Goal: Task Accomplishment & Management: Manage account settings

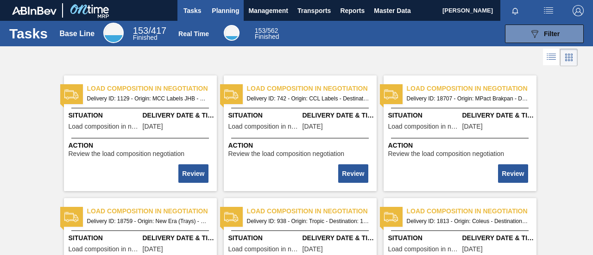
click at [215, 13] on span "Planning" at bounding box center [225, 10] width 27 height 11
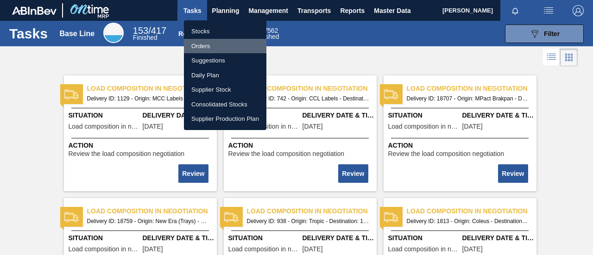
click at [193, 46] on li "Orders" at bounding box center [225, 46] width 82 height 15
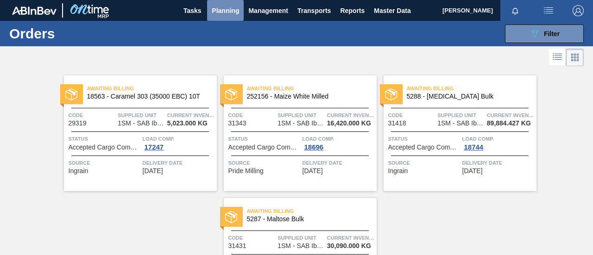
click at [226, 11] on span "Planning" at bounding box center [225, 10] width 27 height 11
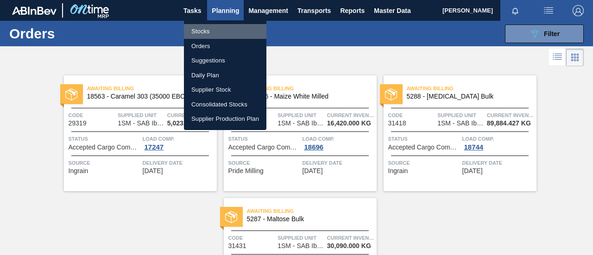
click at [216, 33] on li "Stocks" at bounding box center [225, 31] width 82 height 15
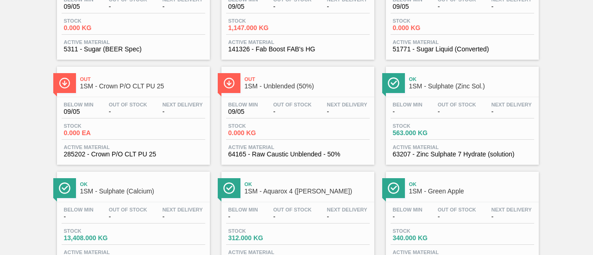
scroll to position [278, 0]
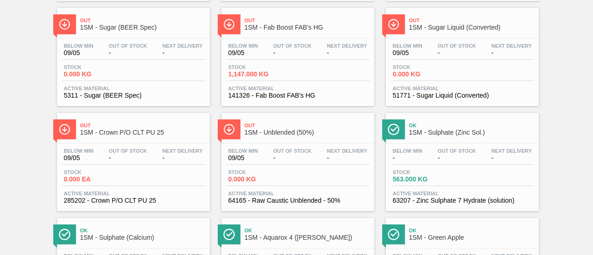
click at [269, 160] on div "Below Min 09/05 Out Of Stock - Next Delivery -" at bounding box center [298, 156] width 144 height 17
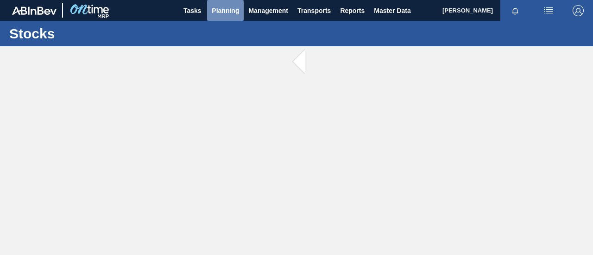
click at [223, 17] on button "Planning" at bounding box center [225, 10] width 37 height 21
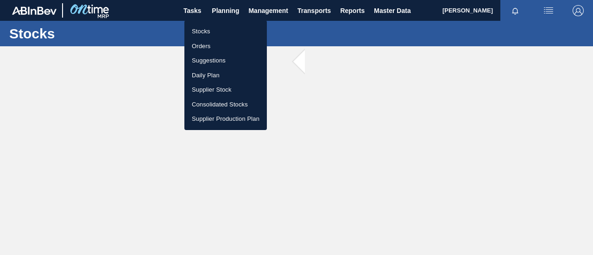
click at [213, 32] on li "Stocks" at bounding box center [225, 31] width 82 height 15
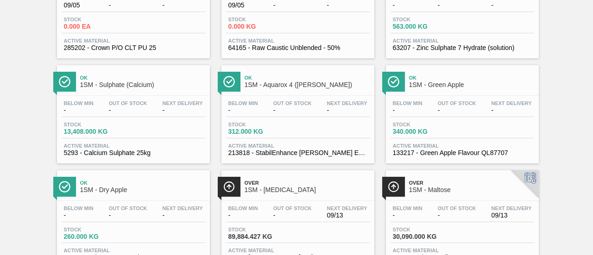
scroll to position [410, 0]
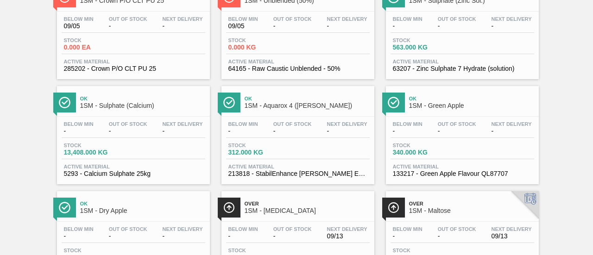
click at [143, 155] on div "Stock 13,408.000 KG" at bounding box center [134, 151] width 144 height 17
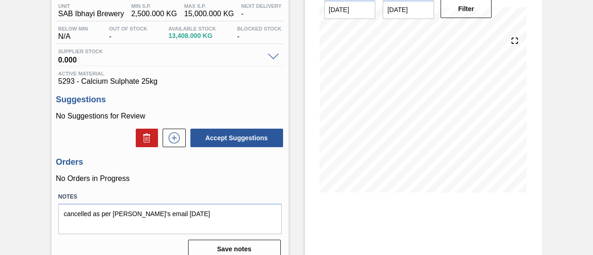
scroll to position [93, 0]
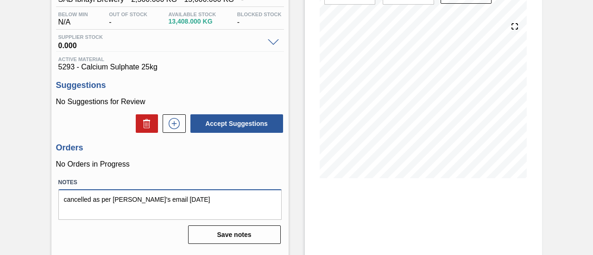
drag, startPoint x: 187, startPoint y: 200, endPoint x: 37, endPoint y: 200, distance: 150.0
click at [37, 200] on div "1SM - Sulphate (Calcium) Unit SAB Ibhayi Brewery MIN S.P. 2,500.000 KG MAX S.P.…" at bounding box center [296, 130] width 593 height 352
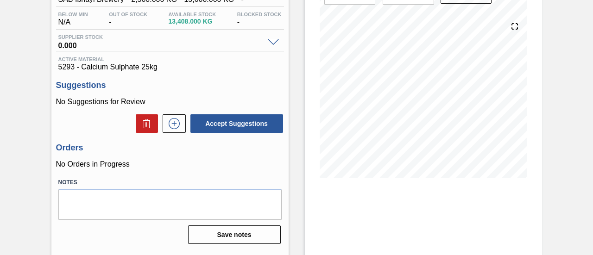
click at [227, 165] on p "No Orders in Progress" at bounding box center [170, 164] width 228 height 8
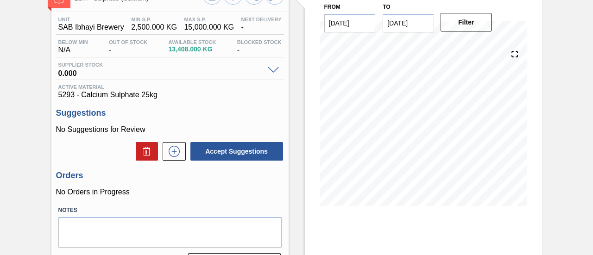
scroll to position [46, 0]
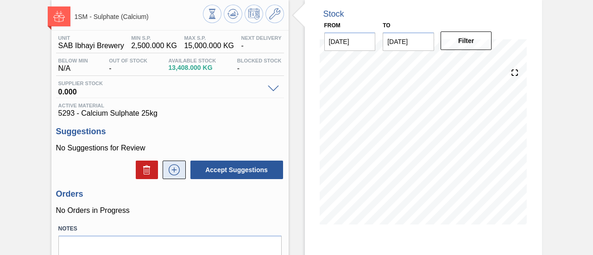
click at [180, 164] on button at bounding box center [174, 170] width 23 height 19
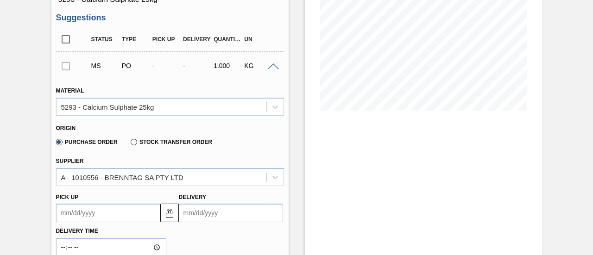
scroll to position [232, 0]
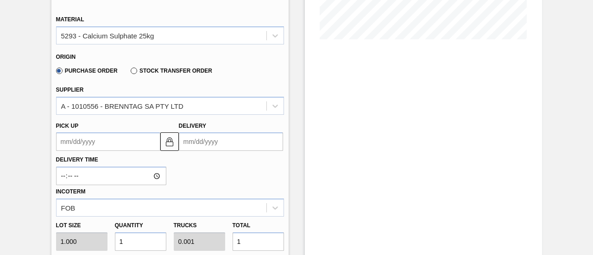
click at [198, 149] on input "Delivery" at bounding box center [231, 141] width 104 height 19
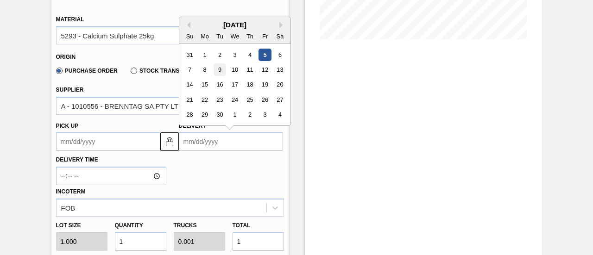
click at [215, 69] on div "9" at bounding box center [219, 69] width 13 height 13
type up3241204359 "[DATE]"
type input "[DATE]"
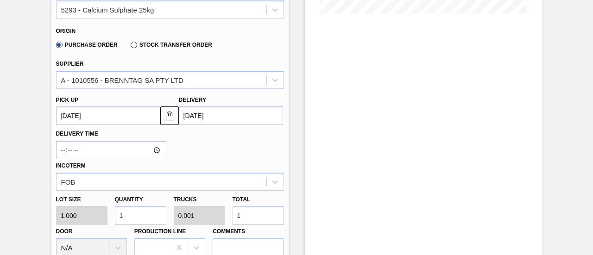
scroll to position [278, 0]
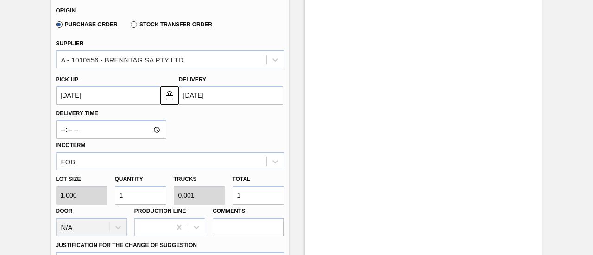
click at [217, 200] on div "Lot size 1.000 Quantity 1 Trucks 0.001 Total 1 Door N/A Production Line Comments" at bounding box center [169, 203] width 235 height 66
type input "5"
type input "0.005"
type input "50"
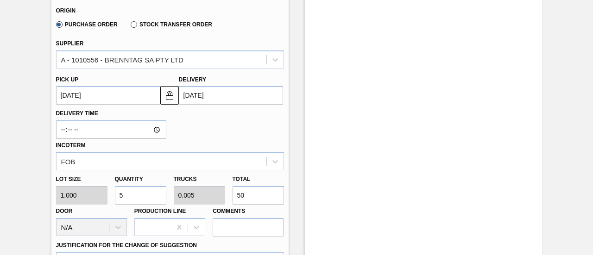
type input "50"
type input "0.05"
type input "500"
type input "0.5"
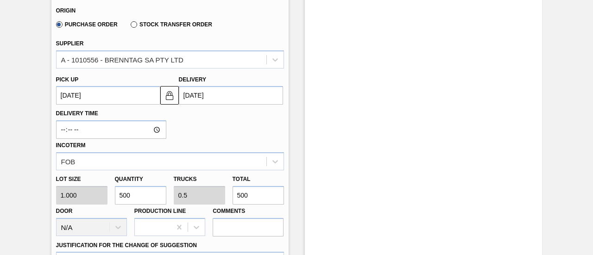
type input "5,000"
type input "5"
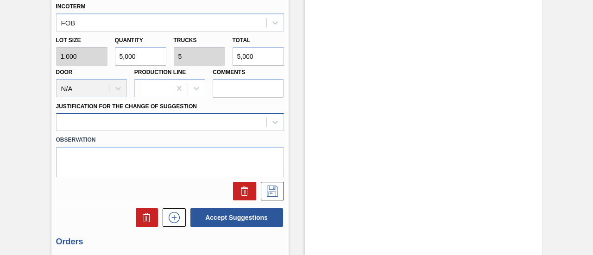
type input "5,000"
click at [239, 125] on div at bounding box center [170, 122] width 228 height 18
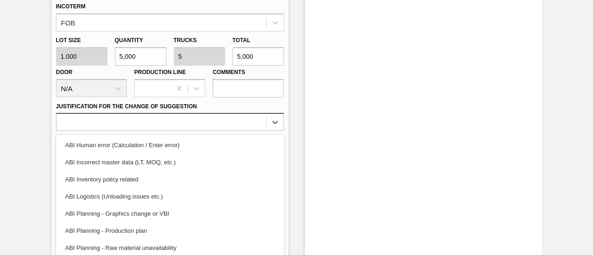
scroll to position [440, 0]
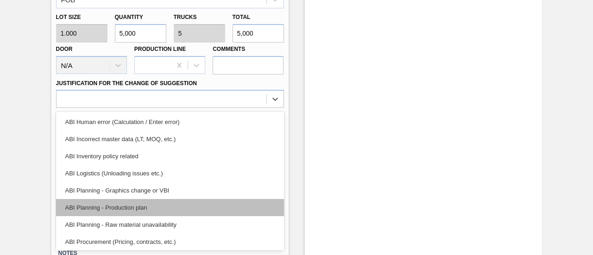
click at [156, 209] on div "ABI Planning - Production plan" at bounding box center [170, 207] width 228 height 17
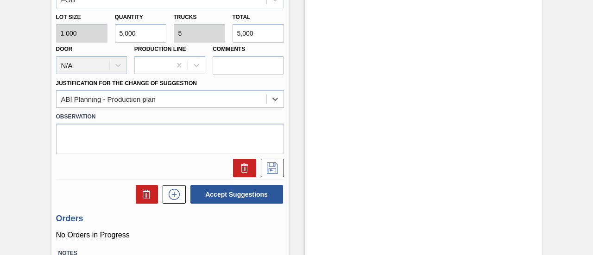
scroll to position [347, 0]
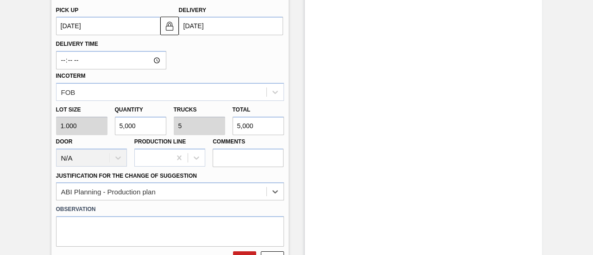
click at [227, 26] on input "[DATE]" at bounding box center [231, 26] width 104 height 19
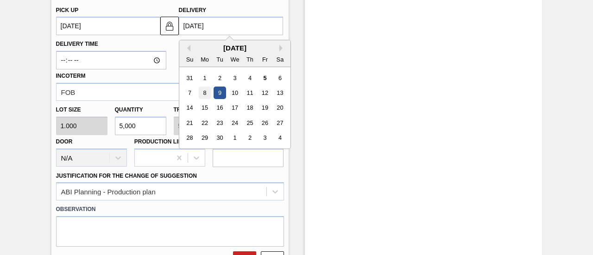
click at [203, 91] on div "8" at bounding box center [204, 93] width 13 height 13
type up3241204359 "[DATE]"
type input "[DATE]"
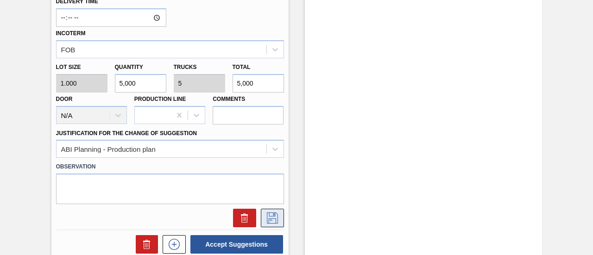
scroll to position [440, 0]
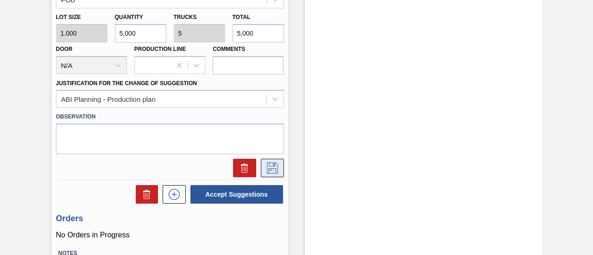
click at [271, 173] on icon at bounding box center [272, 168] width 15 height 11
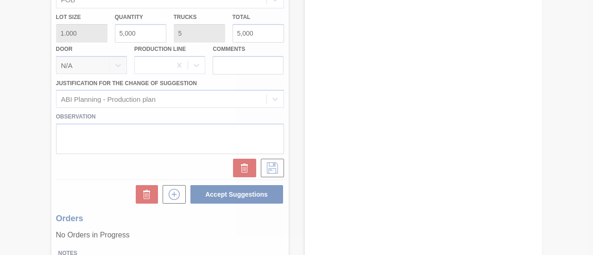
type textarea "cancelled as per [PERSON_NAME]'s email [DATE]"
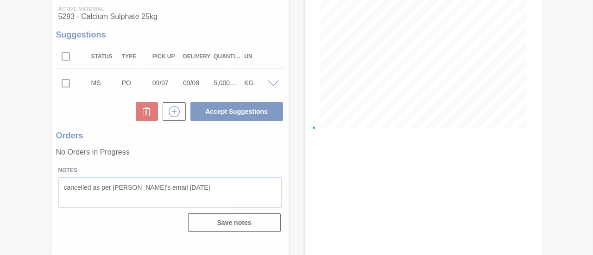
scroll to position [143, 0]
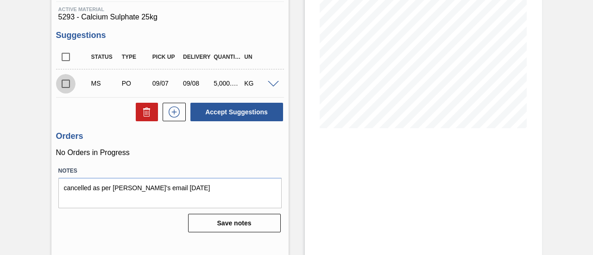
click at [67, 84] on input "checkbox" at bounding box center [65, 83] width 19 height 19
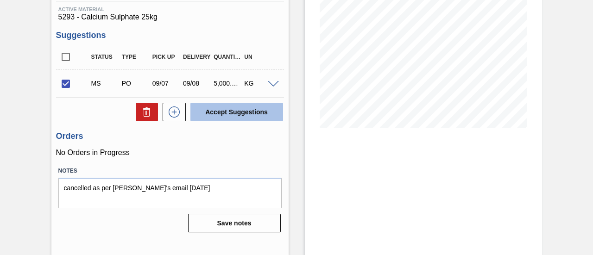
click at [219, 114] on button "Accept Suggestions" at bounding box center [236, 112] width 93 height 19
checkbox input "false"
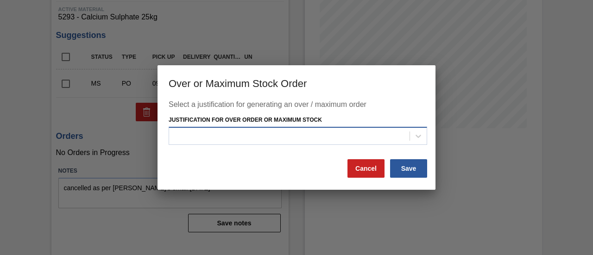
drag, startPoint x: 270, startPoint y: 151, endPoint x: 264, endPoint y: 138, distance: 14.3
click at [270, 150] on div "Select a justification for generating an over / maximum order Justification for…" at bounding box center [297, 129] width 256 height 58
click at [263, 138] on div at bounding box center [289, 135] width 240 height 13
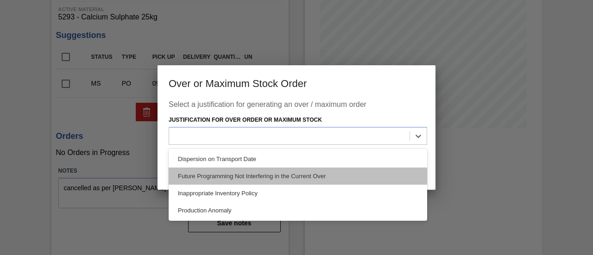
click at [251, 173] on div "Future Programming Not Interfering in the Current Over" at bounding box center [298, 176] width 258 height 17
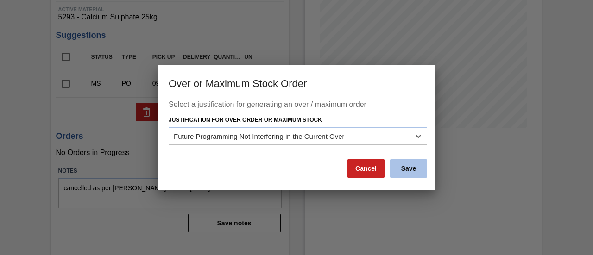
click at [402, 169] on button "Save" at bounding box center [408, 168] width 37 height 19
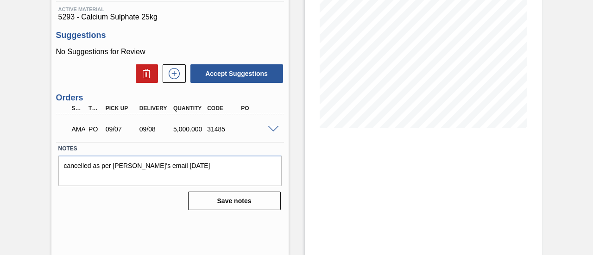
click at [275, 131] on span at bounding box center [273, 129] width 11 height 7
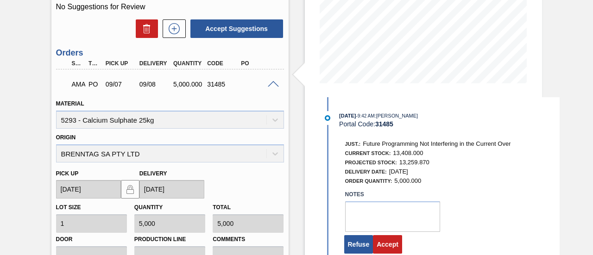
scroll to position [235, 0]
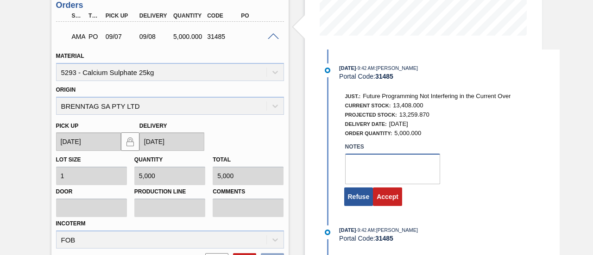
click at [387, 177] on textarea at bounding box center [392, 169] width 95 height 31
type textarea "."
click at [395, 193] on button "Accept" at bounding box center [387, 197] width 29 height 19
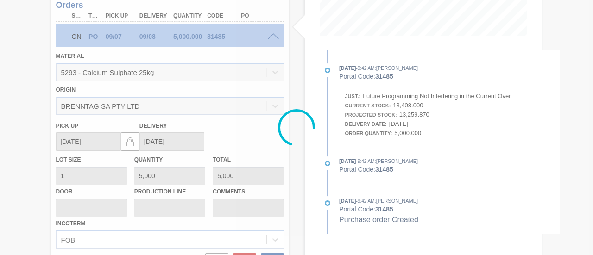
scroll to position [143, 0]
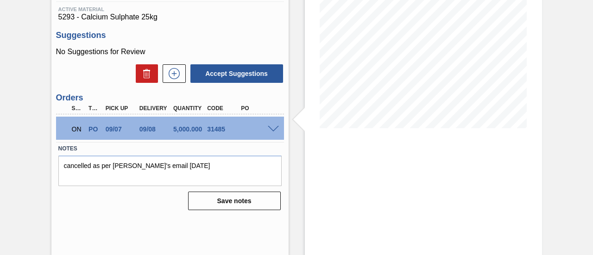
click at [271, 129] on span at bounding box center [273, 129] width 11 height 7
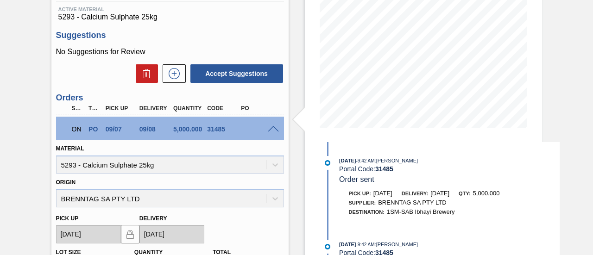
click at [544, 226] on div "[DATE] 9:42 AM : [PERSON_NAME] Portal Code: 31485 Order sent Pick up: [DATE] De…" at bounding box center [440, 191] width 238 height 70
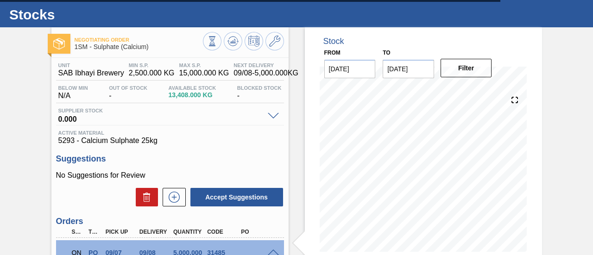
scroll to position [0, 0]
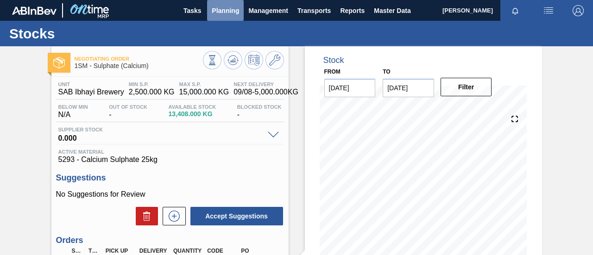
click at [225, 15] on span "Planning" at bounding box center [225, 10] width 27 height 11
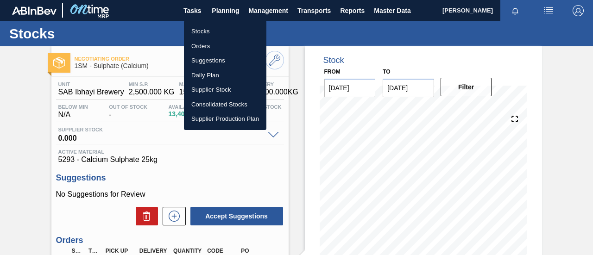
click at [211, 44] on li "Orders" at bounding box center [225, 46] width 82 height 15
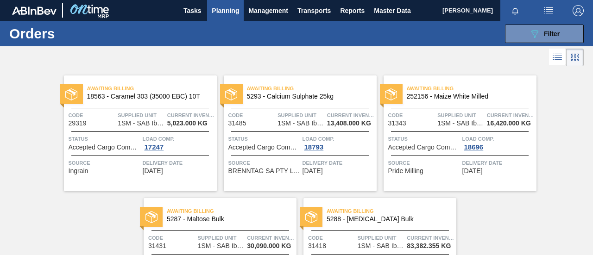
scroll to position [93, 0]
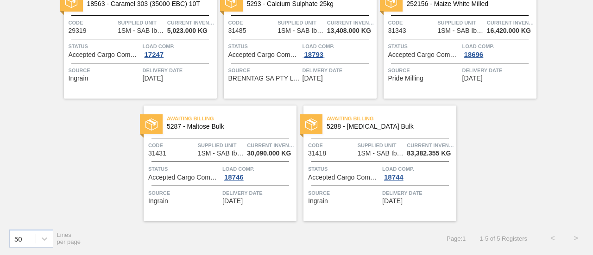
click at [313, 56] on div "18793" at bounding box center [313, 54] width 23 height 7
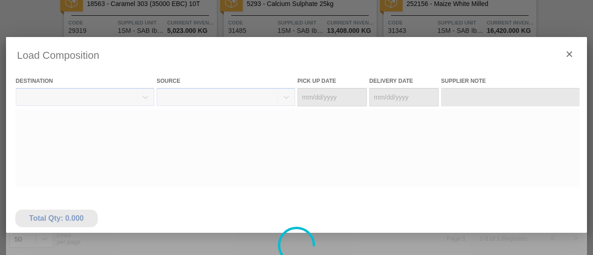
type Date "[DATE]"
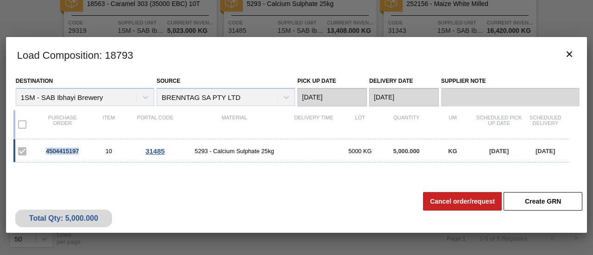
drag, startPoint x: 80, startPoint y: 149, endPoint x: 44, endPoint y: 154, distance: 36.0
click at [44, 154] on div "4504415197" at bounding box center [62, 151] width 46 height 7
copy div "4504415197"
click at [573, 56] on icon "botão de ícone" at bounding box center [569, 54] width 11 height 11
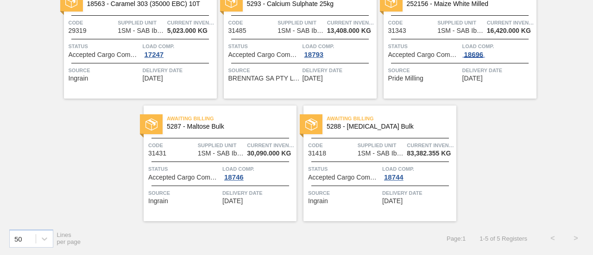
click at [469, 53] on div "18696" at bounding box center [473, 54] width 23 height 7
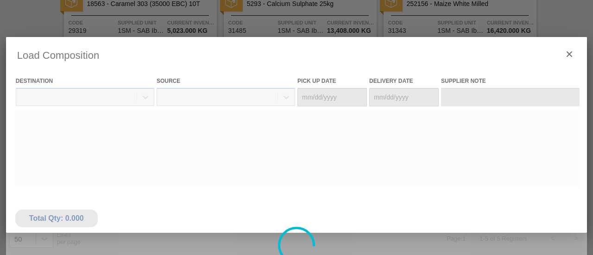
type Date "[DATE]"
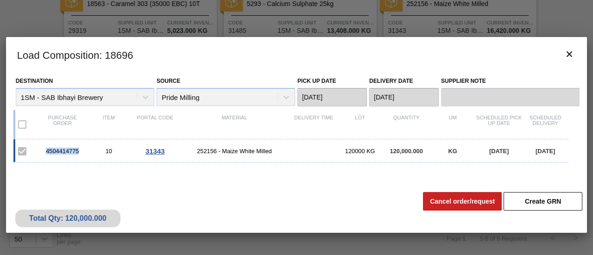
drag, startPoint x: 81, startPoint y: 150, endPoint x: 33, endPoint y: 150, distance: 48.2
click at [33, 150] on div "4504414775 10 31343 252156 - Maize White Milled 120000 KG 120,000.000 KG [DATE]…" at bounding box center [290, 150] width 555 height 23
copy div "4504414775"
click at [571, 55] on icon "botão de ícone" at bounding box center [569, 54] width 11 height 11
